Goal: Navigation & Orientation: Find specific page/section

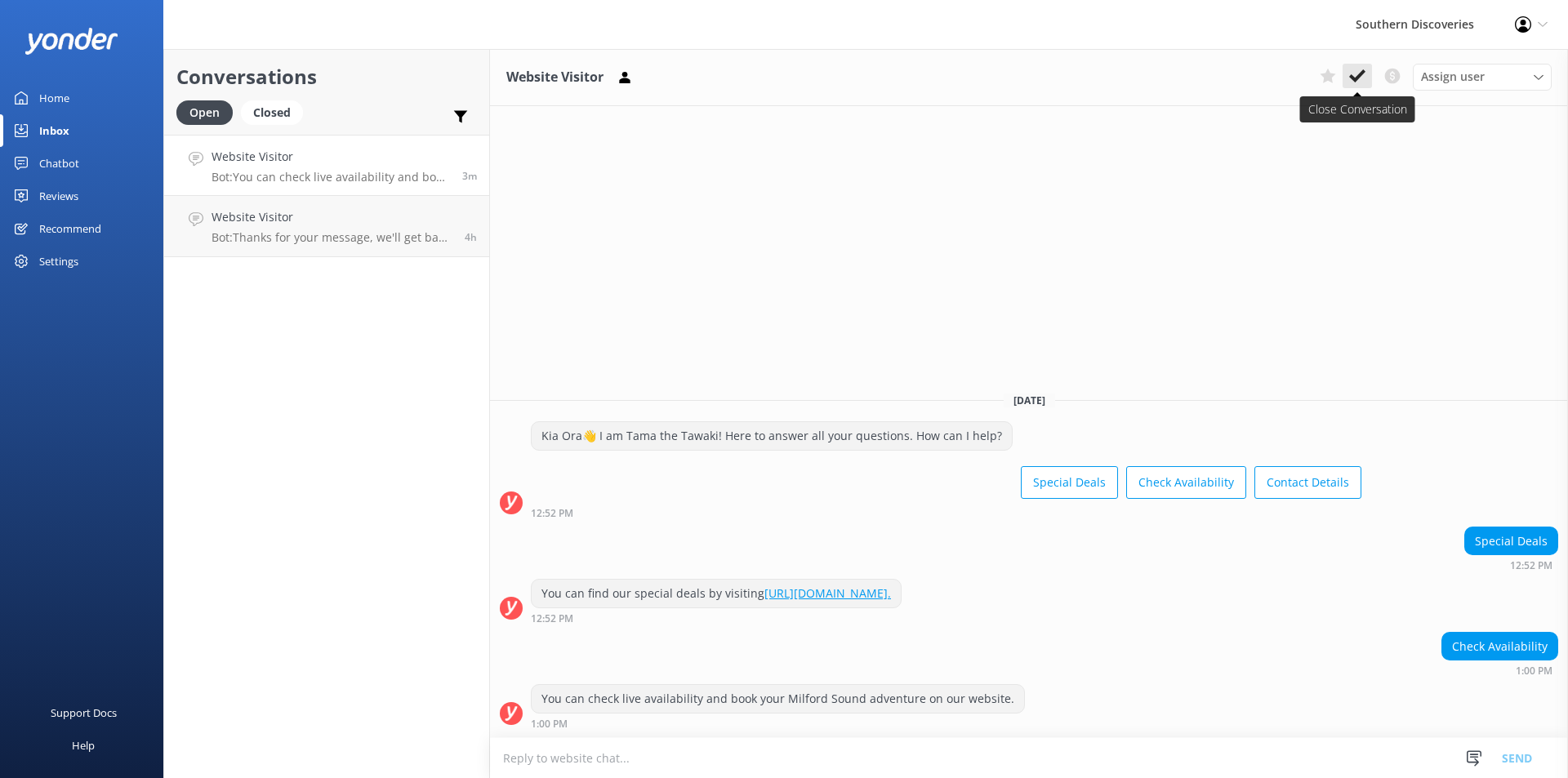
click at [1355, 78] on icon at bounding box center [1357, 76] width 16 height 16
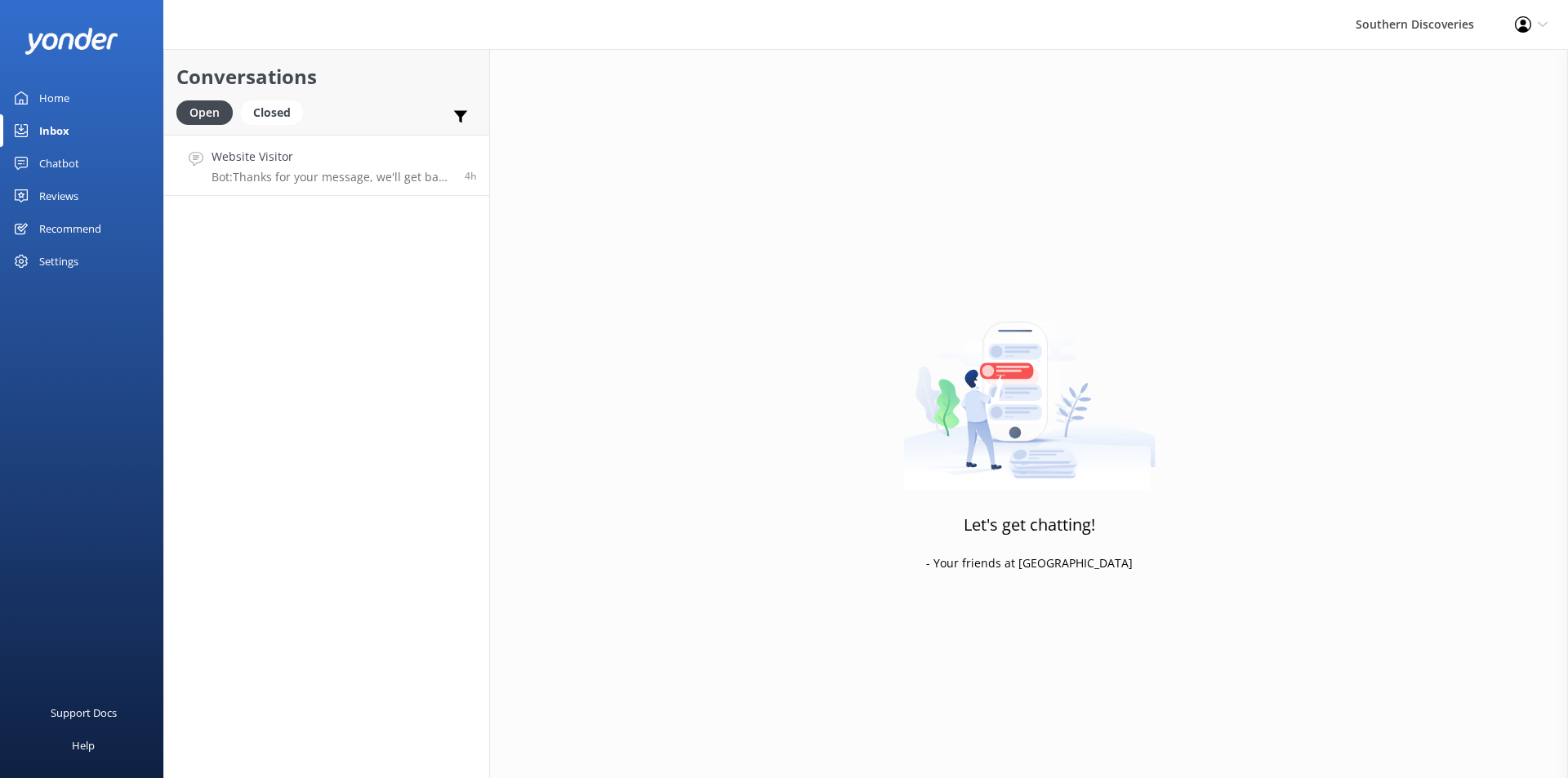
click at [366, 170] on p "Bot: Thanks for your message, we'll get back to you as soon as we can. You're a…" at bounding box center [331, 177] width 241 height 15
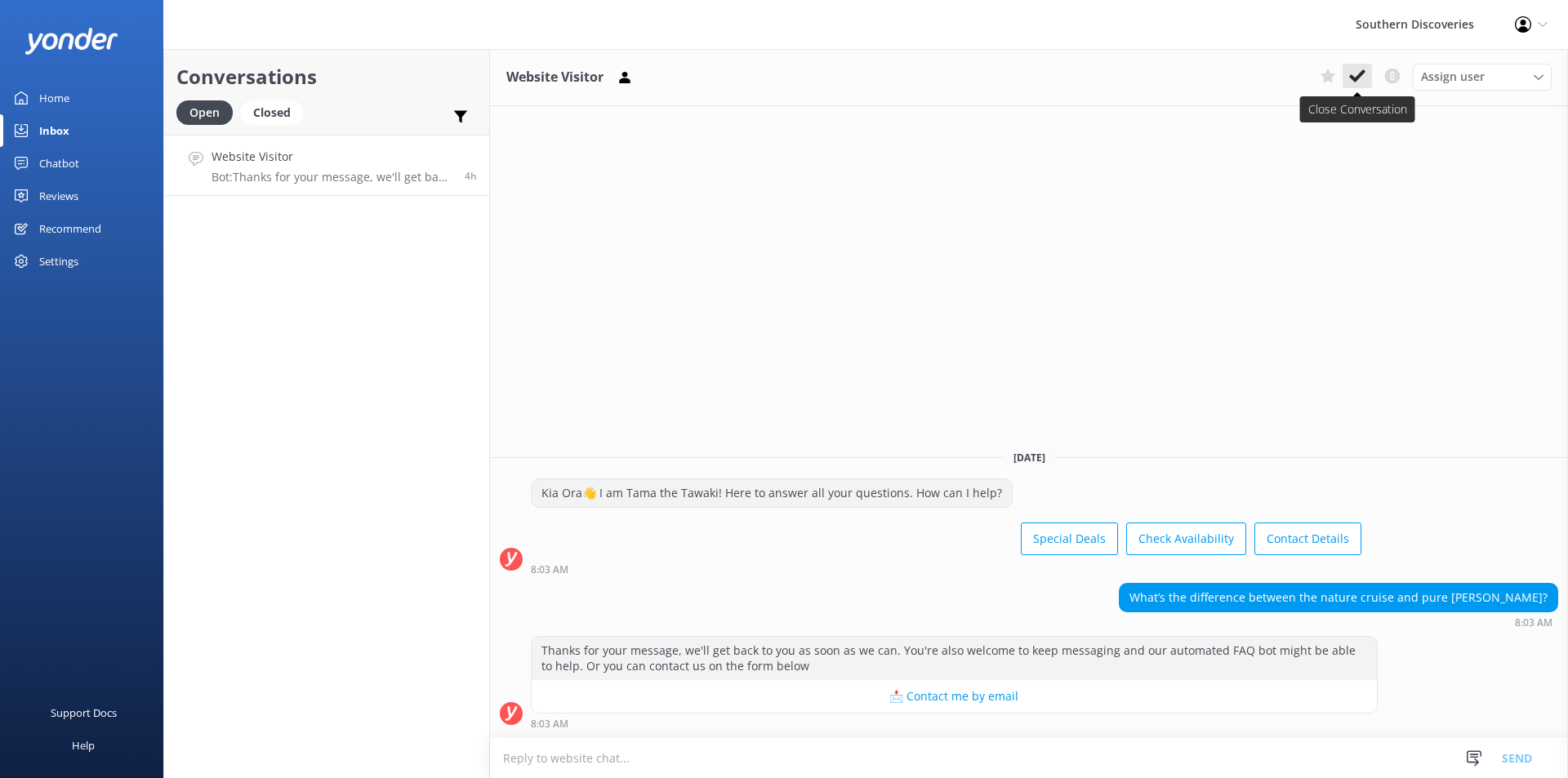
click at [1360, 71] on icon at bounding box center [1357, 76] width 16 height 16
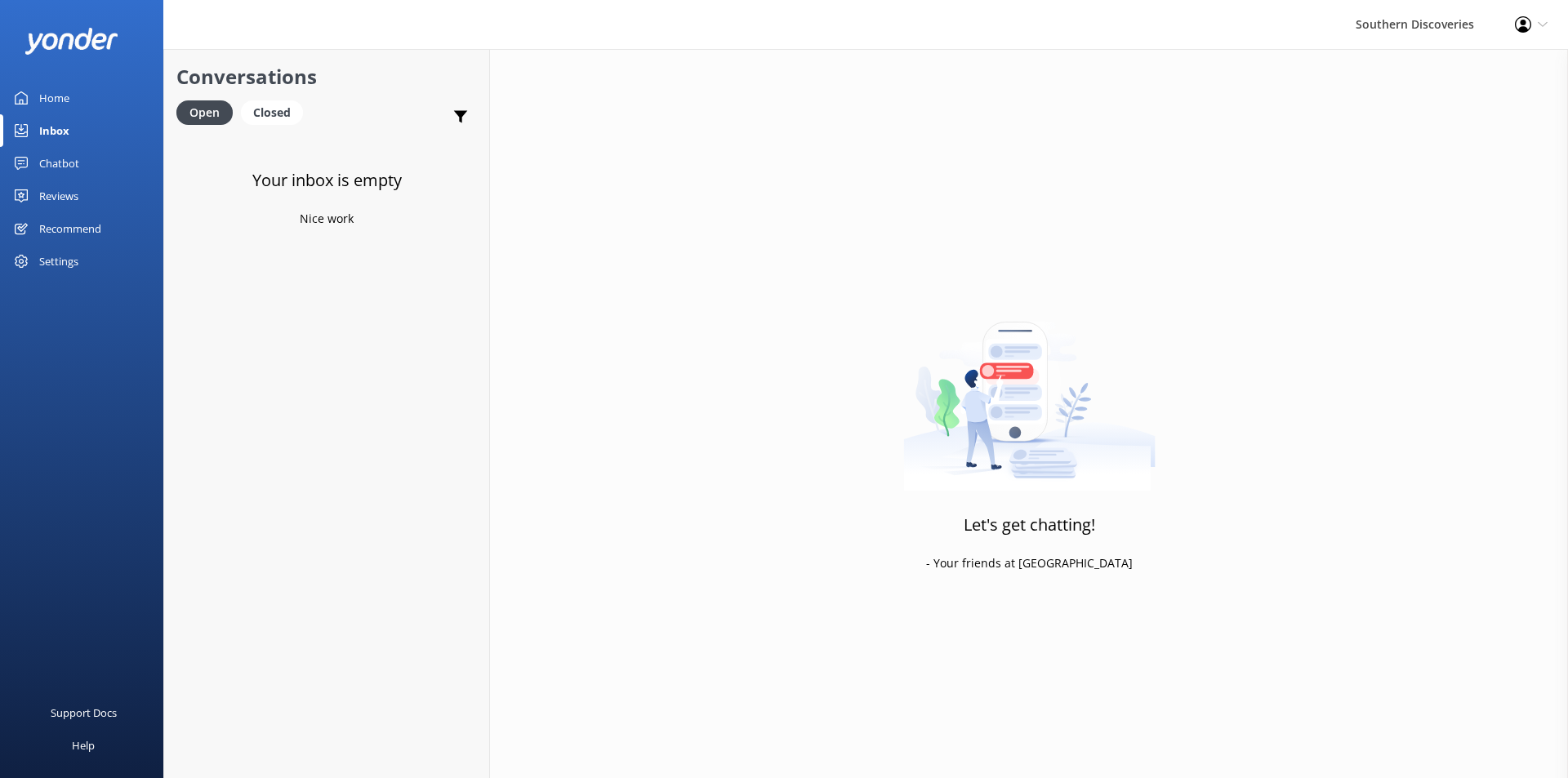
click at [84, 117] on link "Inbox" at bounding box center [81, 131] width 163 height 33
click at [79, 125] on link "Inbox" at bounding box center [81, 131] width 163 height 33
click at [78, 104] on link "Home" at bounding box center [81, 98] width 163 height 33
